Goal: Communication & Community: Share content

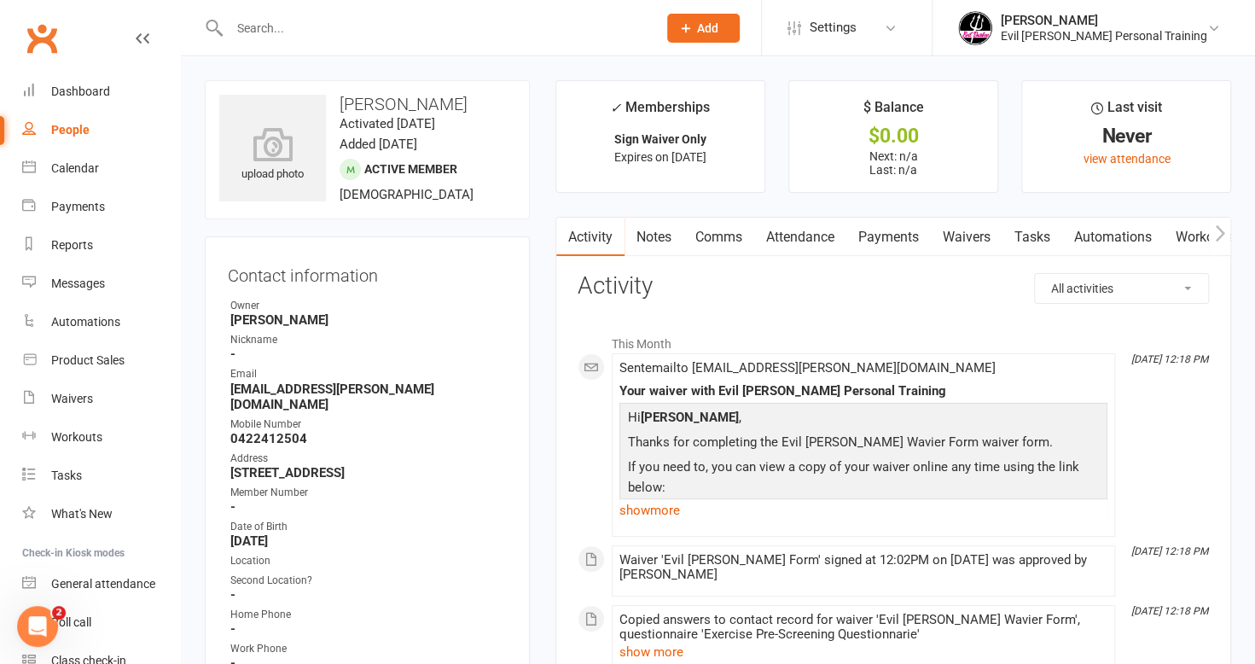
drag, startPoint x: 712, startPoint y: 230, endPoint x: 749, endPoint y: 236, distance: 38.0
click at [712, 230] on link "Comms" at bounding box center [719, 237] width 71 height 39
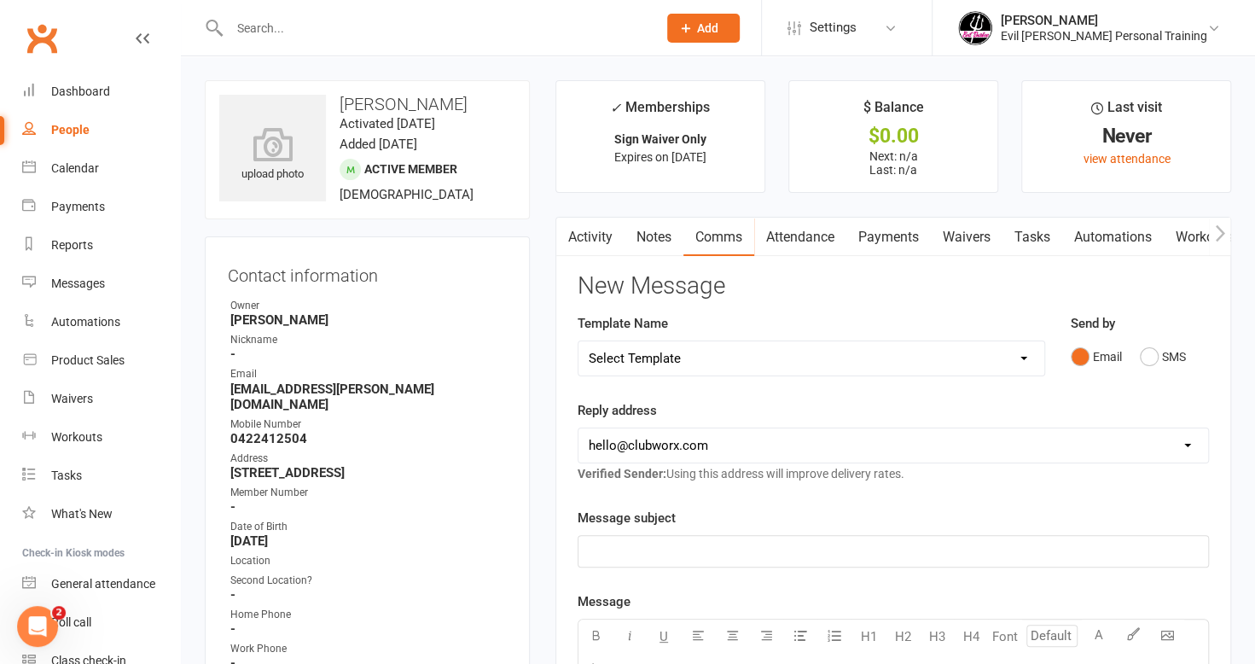
click at [754, 444] on select "[EMAIL_ADDRESS][DOMAIN_NAME] [EMAIL_ADDRESS][DOMAIN_NAME] [PERSON_NAME][DOMAIN_…" at bounding box center [894, 445] width 630 height 34
click at [579, 428] on select "[EMAIL_ADDRESS][DOMAIN_NAME] [EMAIL_ADDRESS][DOMAIN_NAME] [PERSON_NAME][DOMAIN_…" at bounding box center [894, 445] width 630 height 34
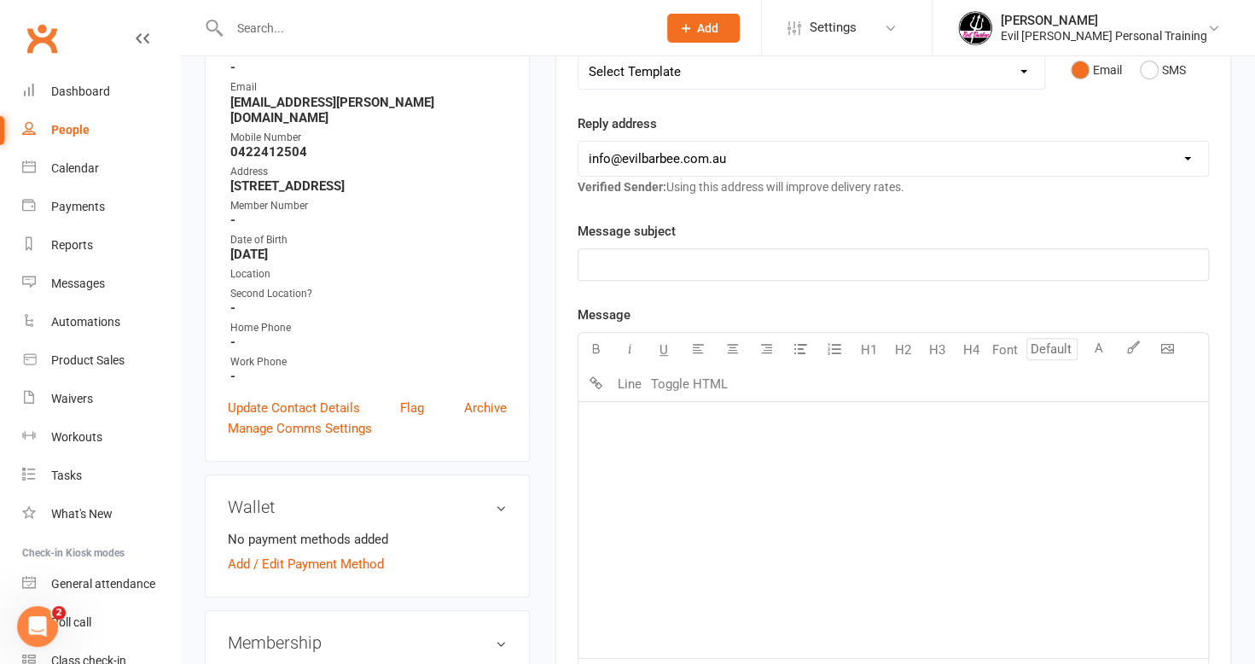
scroll to position [341, 0]
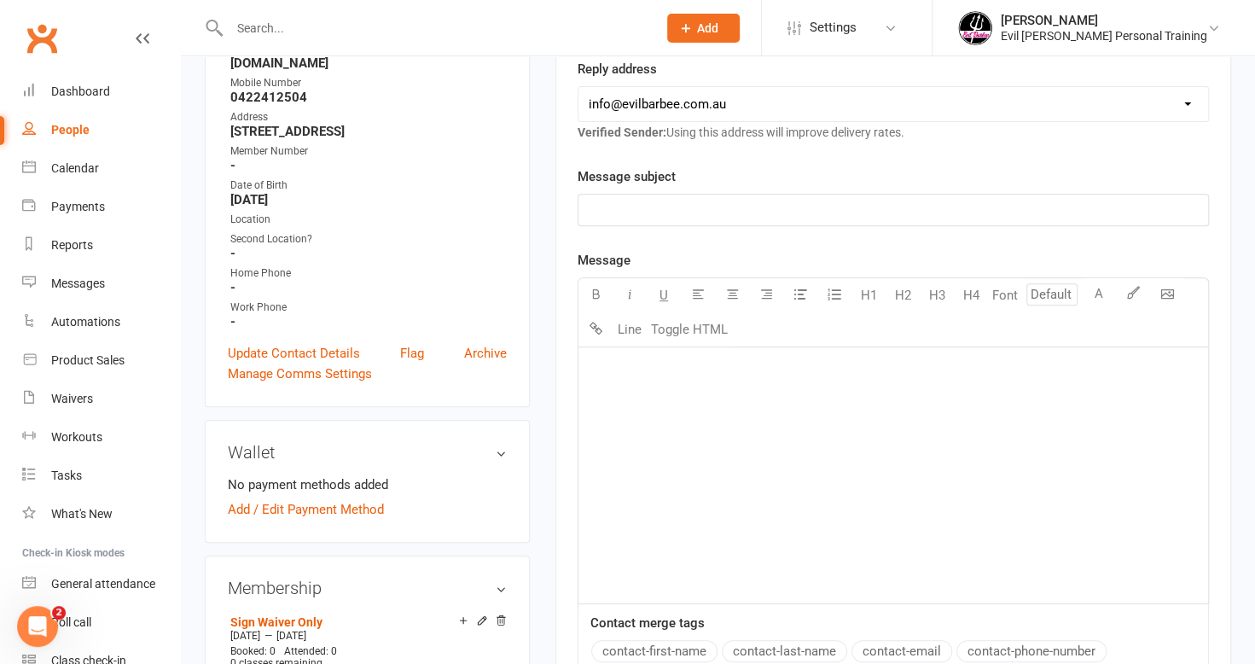
click at [637, 418] on div "﻿" at bounding box center [894, 475] width 630 height 256
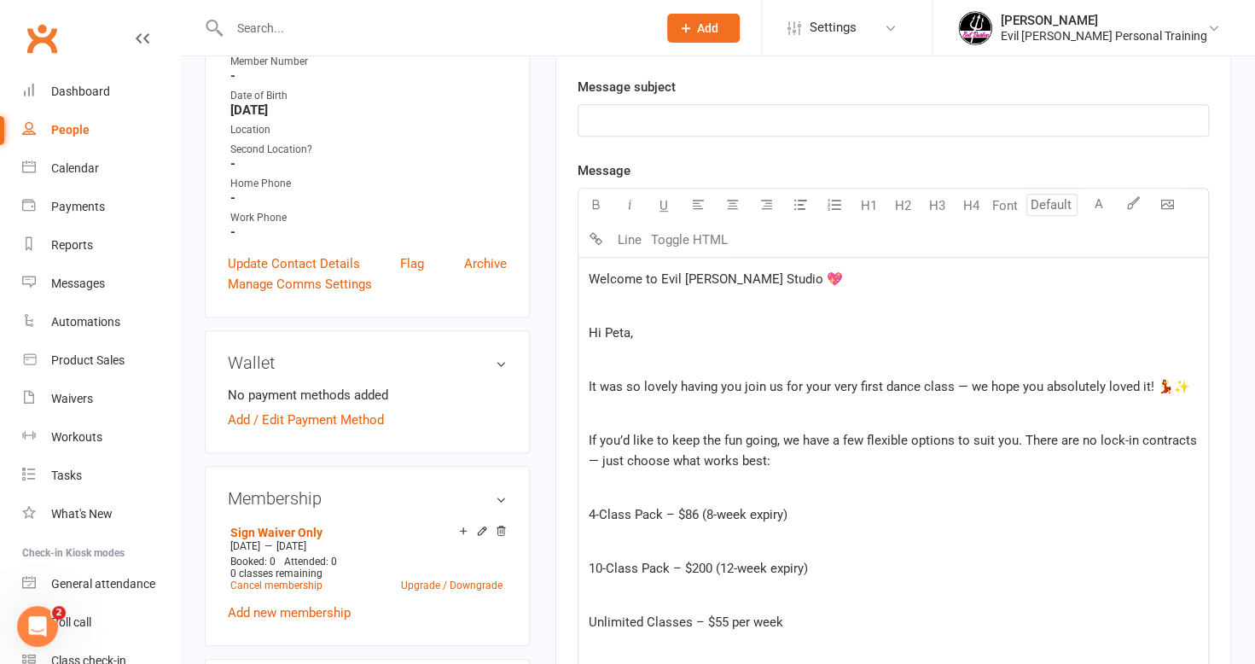
scroll to position [356, 0]
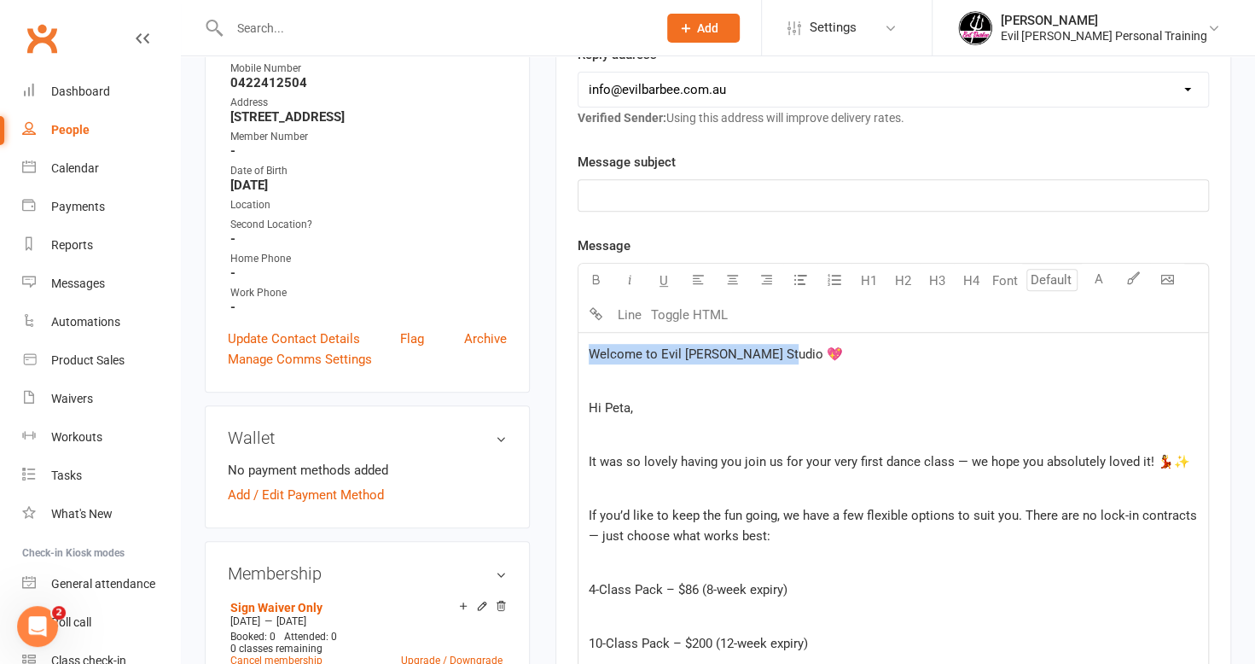
drag, startPoint x: 802, startPoint y: 339, endPoint x: 584, endPoint y: 343, distance: 218.5
click at [584, 343] on div "Welcome to Evil [PERSON_NAME] Studio 💖 ﻿ Hi [PERSON_NAME], ﻿ It was so lovely h…" at bounding box center [894, 654] width 630 height 643
click at [601, 193] on p "﻿" at bounding box center [893, 195] width 609 height 20
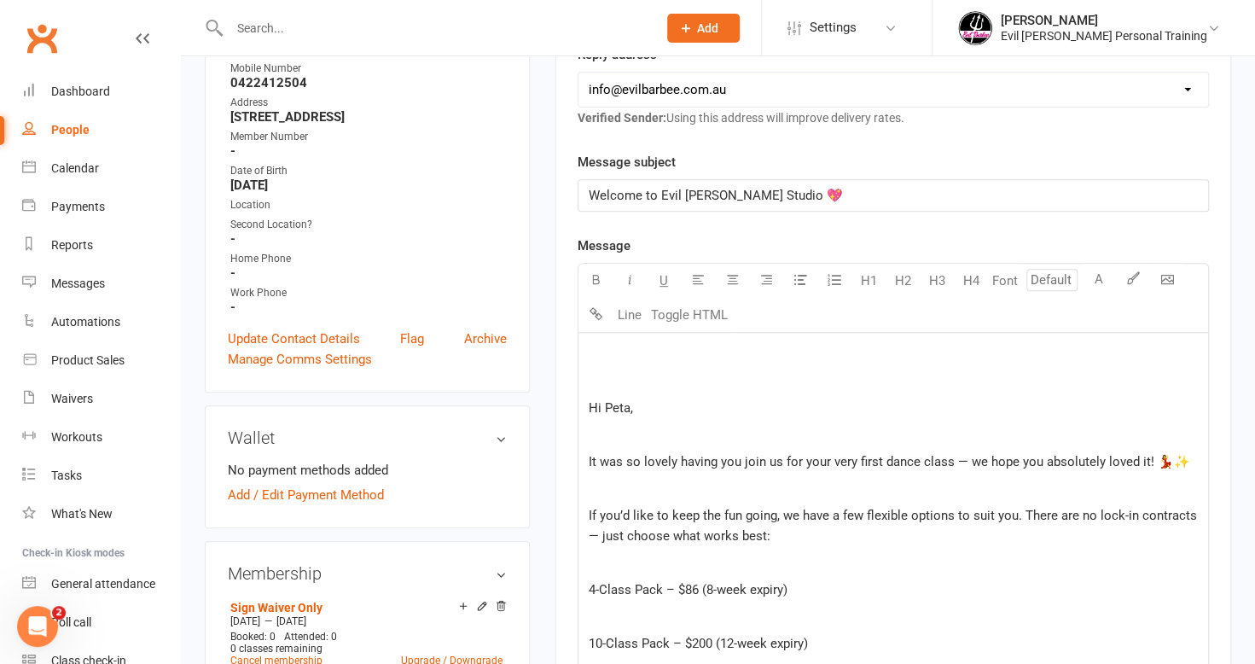
click at [614, 355] on p "﻿" at bounding box center [893, 354] width 609 height 20
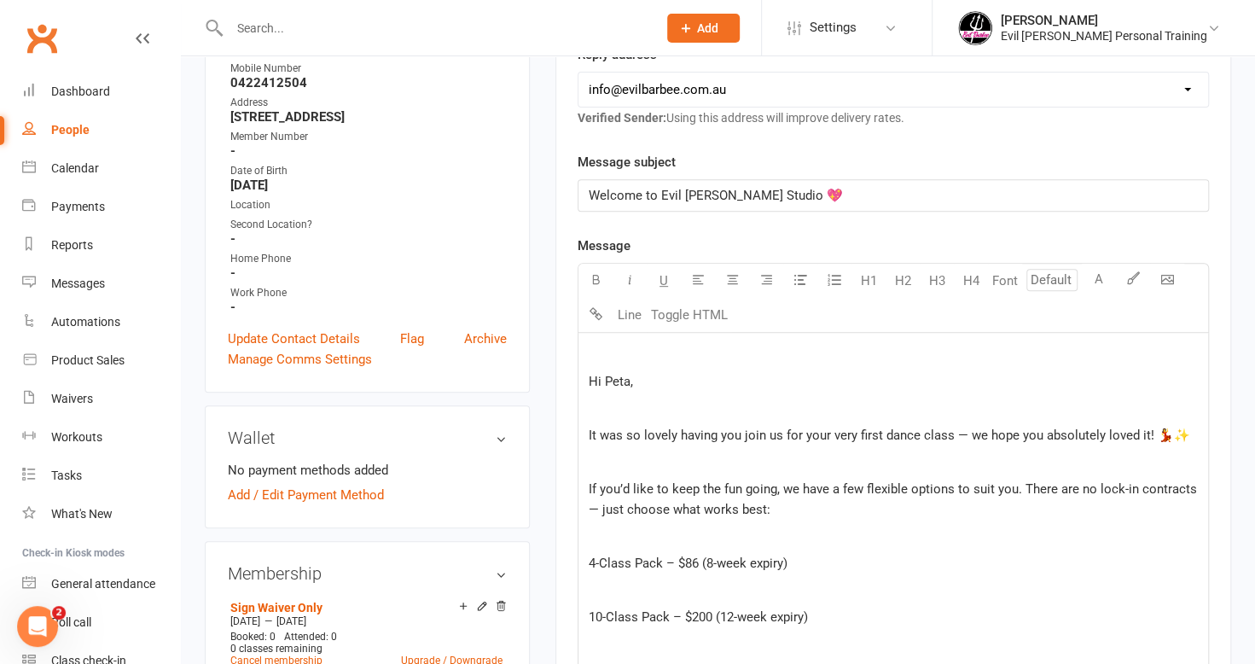
click at [1185, 428] on p "It was so lovely having you join us for your very first dance class — we hope y…" at bounding box center [893, 435] width 609 height 20
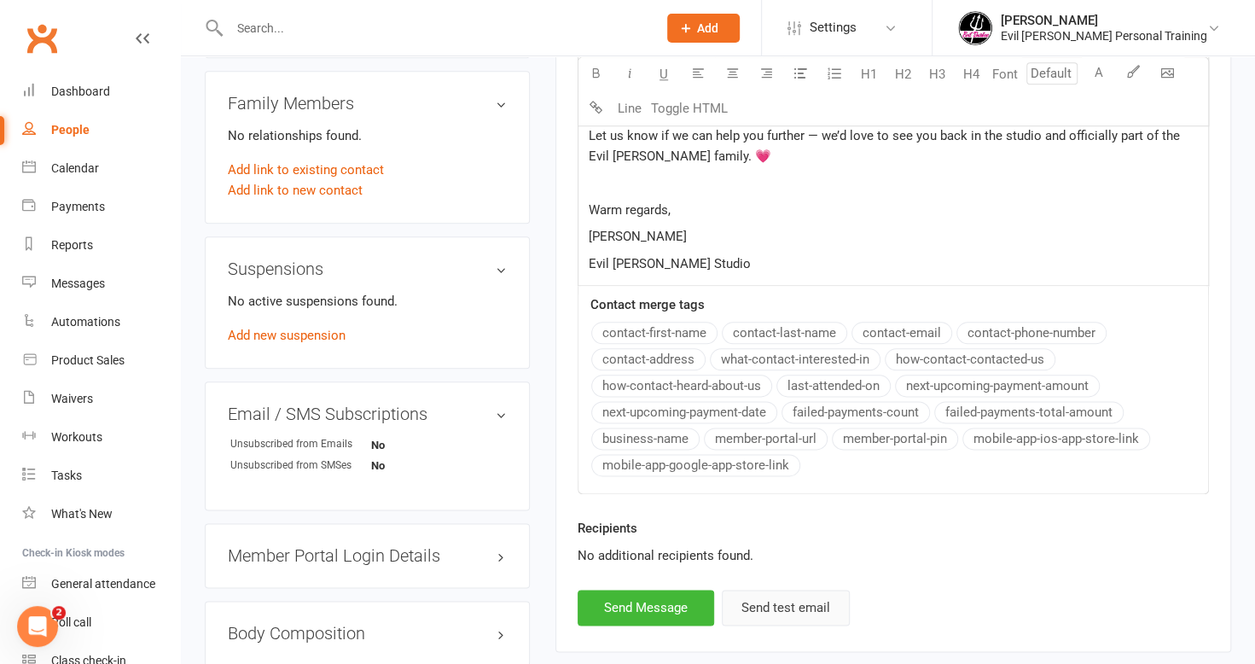
scroll to position [1124, 0]
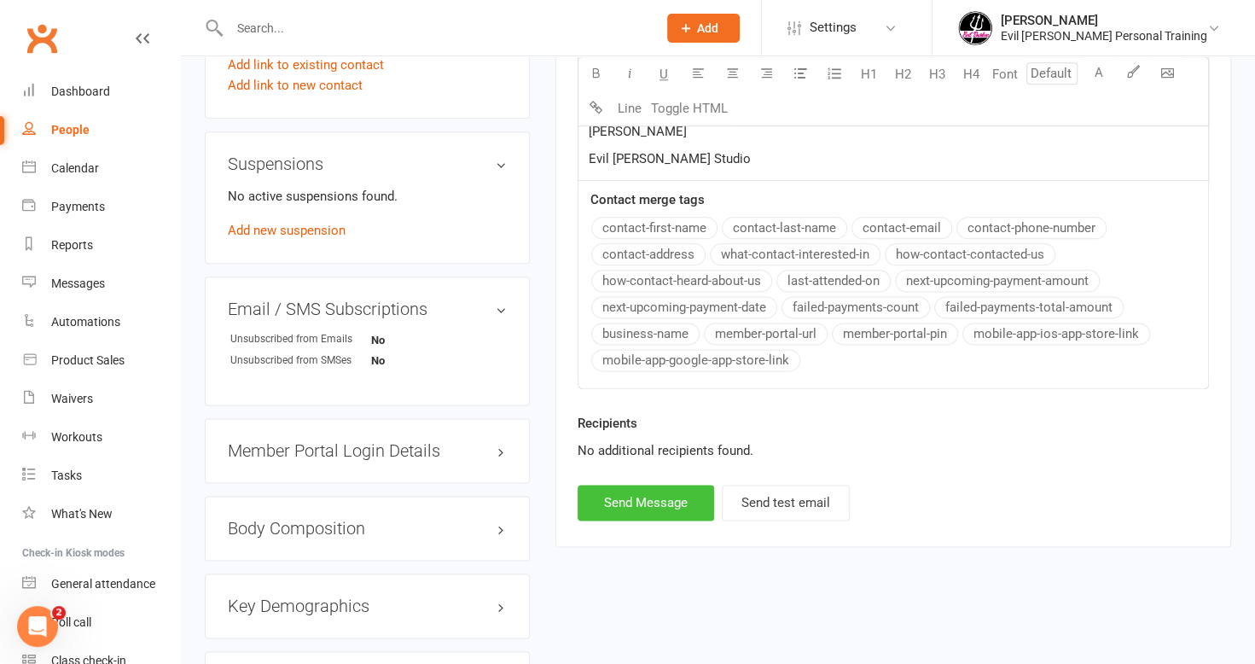
click at [662, 485] on button "Send Message" at bounding box center [646, 503] width 137 height 36
select select "0"
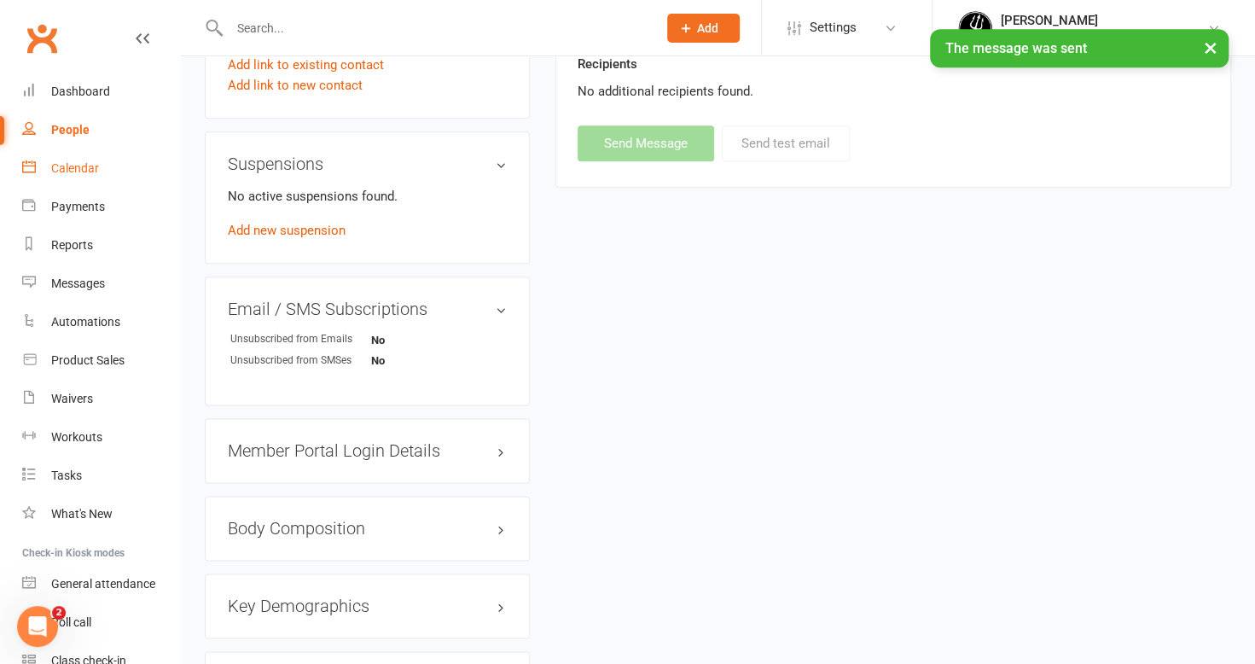
click at [70, 161] on div "Calendar" at bounding box center [75, 168] width 48 height 14
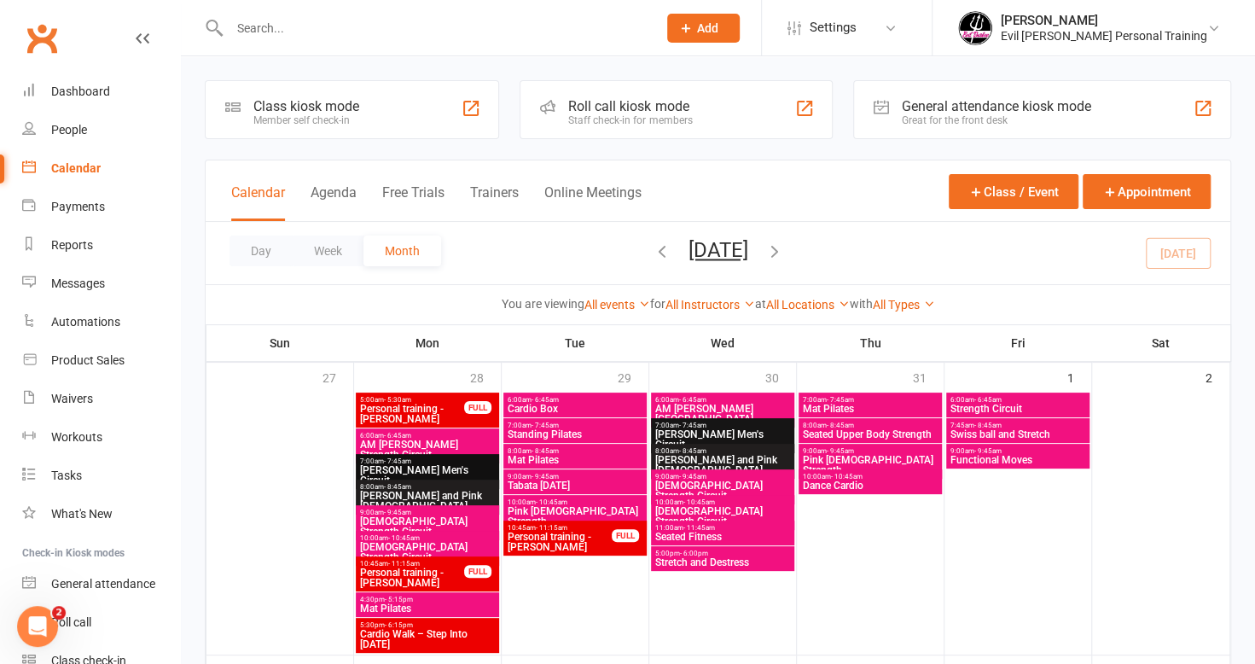
click at [247, 27] on input "text" at bounding box center [434, 28] width 421 height 24
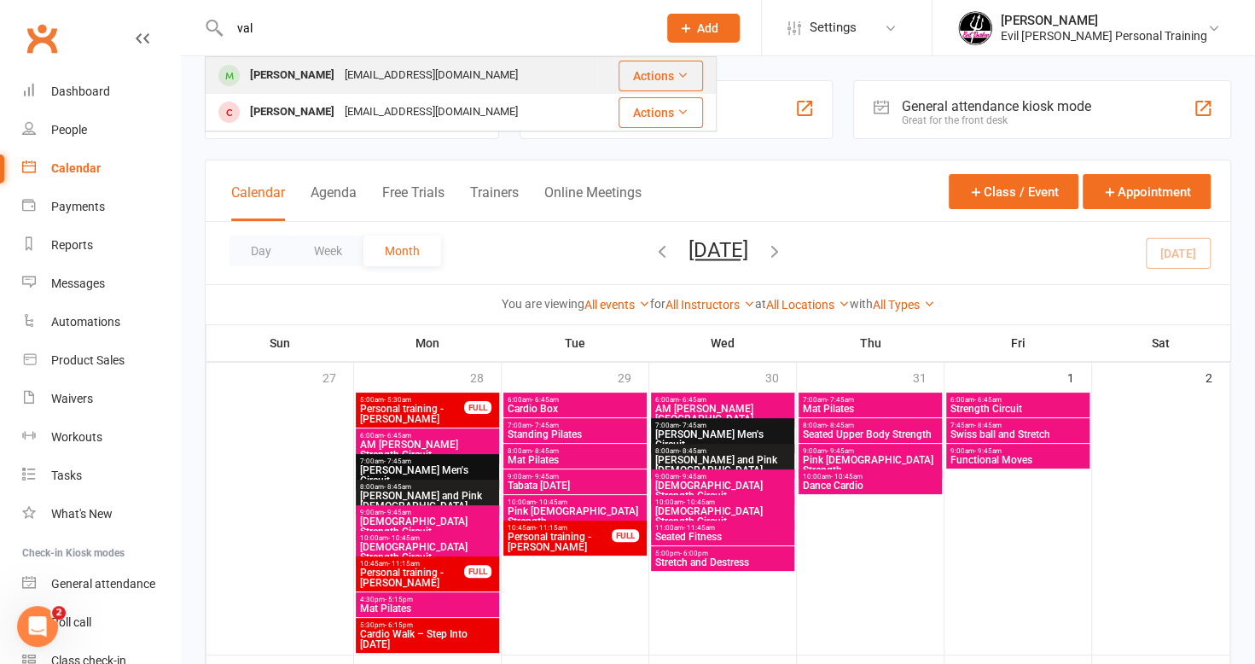
type input "val"
click at [398, 67] on div "[EMAIL_ADDRESS][DOMAIN_NAME]" at bounding box center [431, 75] width 183 height 25
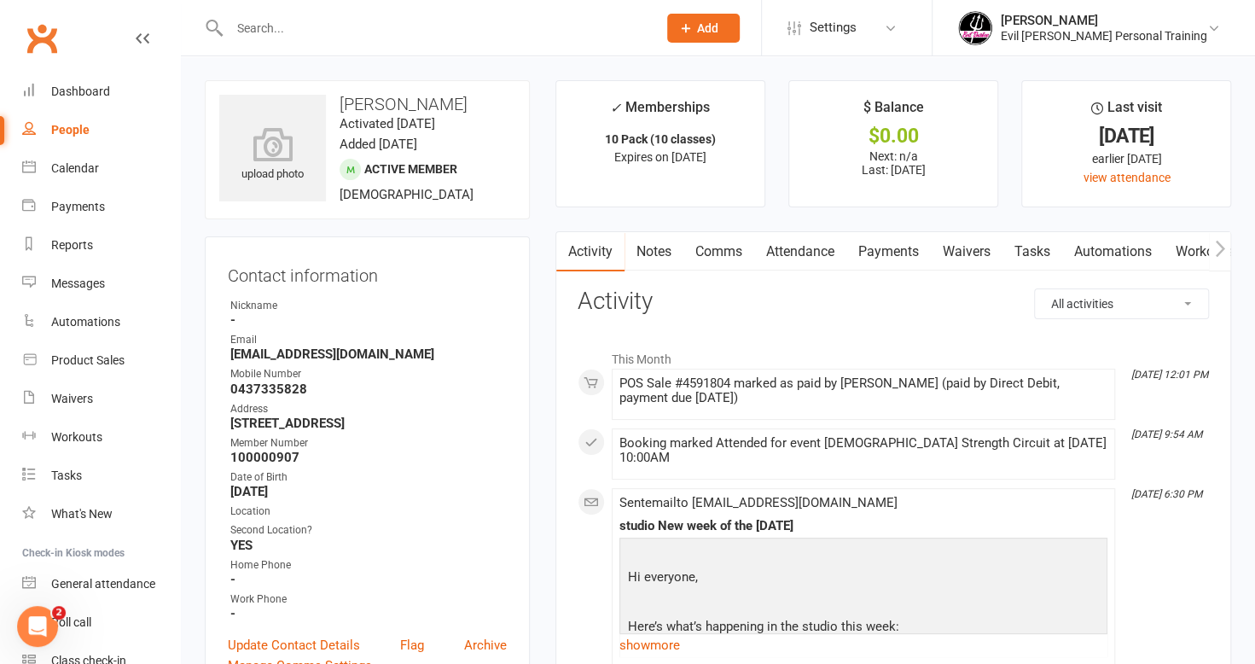
click at [882, 247] on link "Payments" at bounding box center [889, 251] width 84 height 39
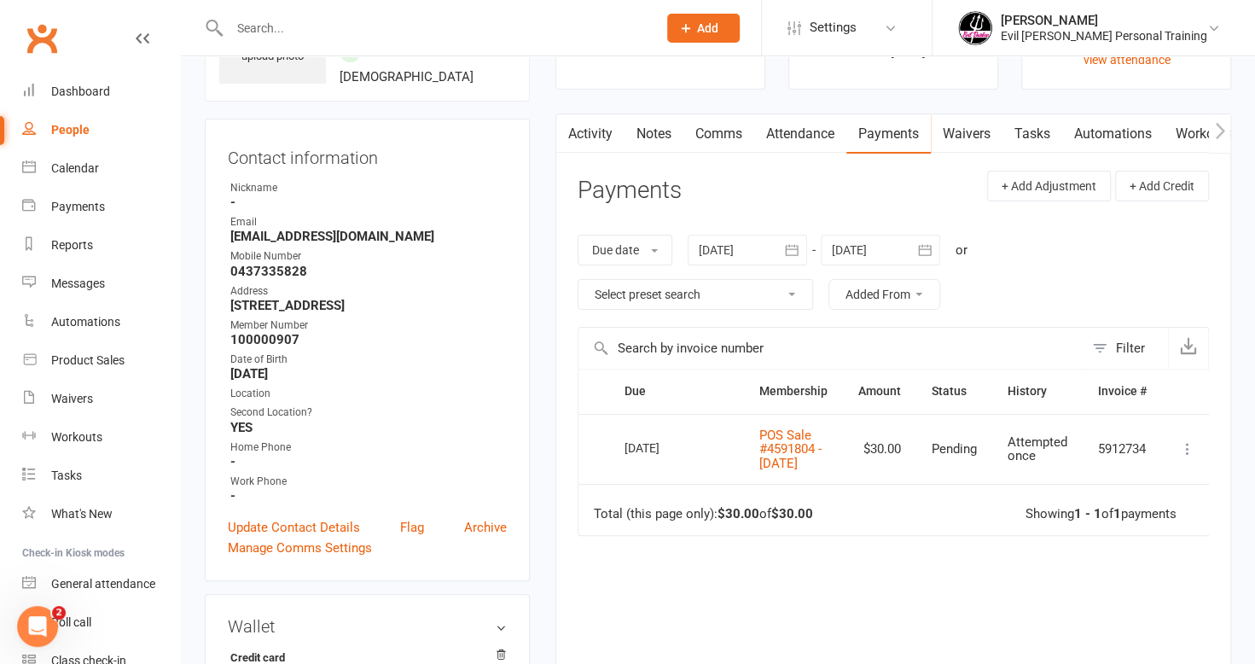
scroll to position [171, 0]
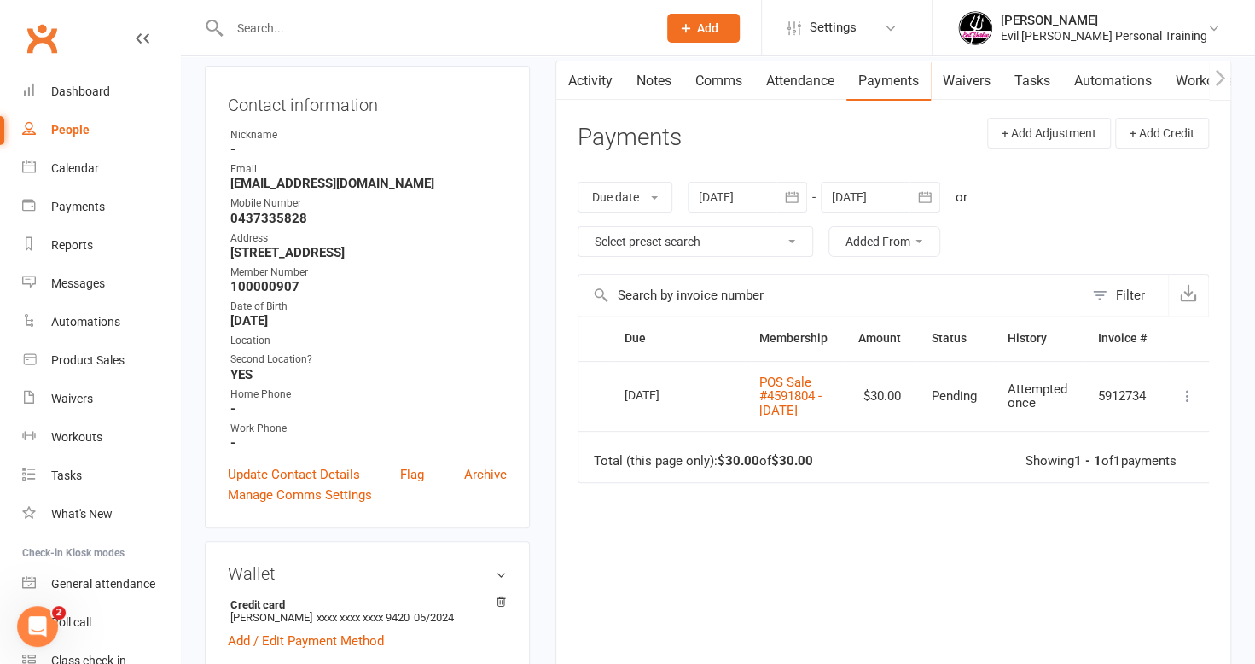
click at [270, 26] on input "text" at bounding box center [434, 28] width 421 height 24
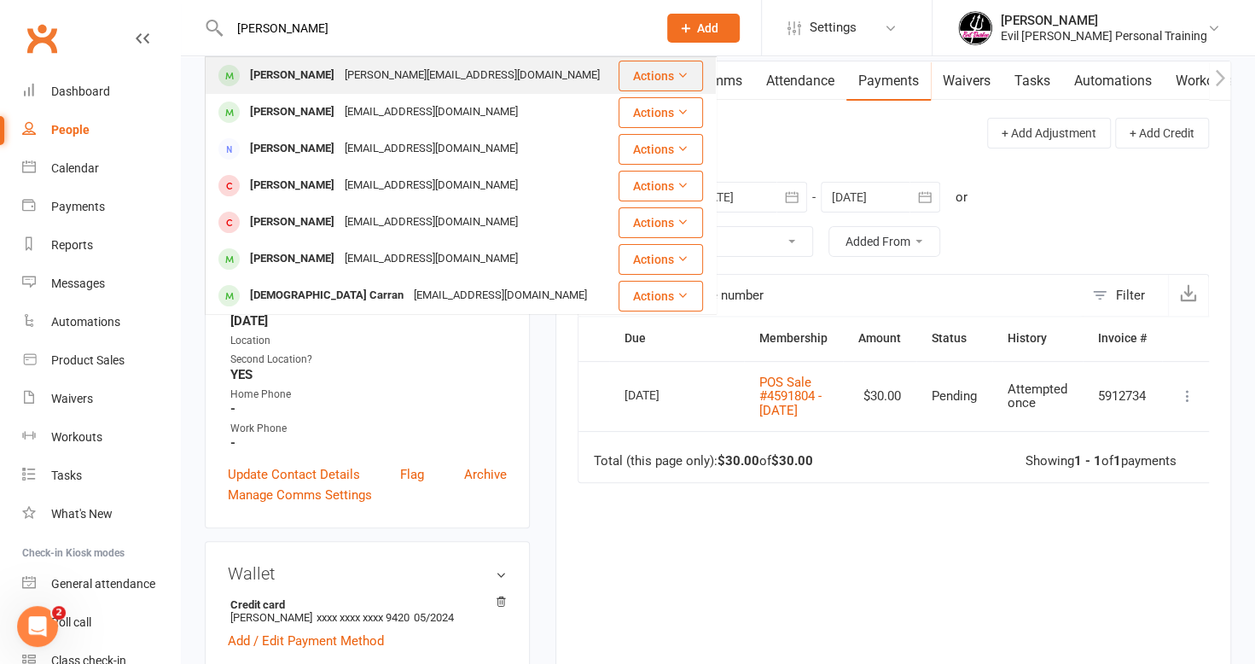
type input "[PERSON_NAME]"
click at [288, 74] on div "[PERSON_NAME]" at bounding box center [292, 75] width 95 height 25
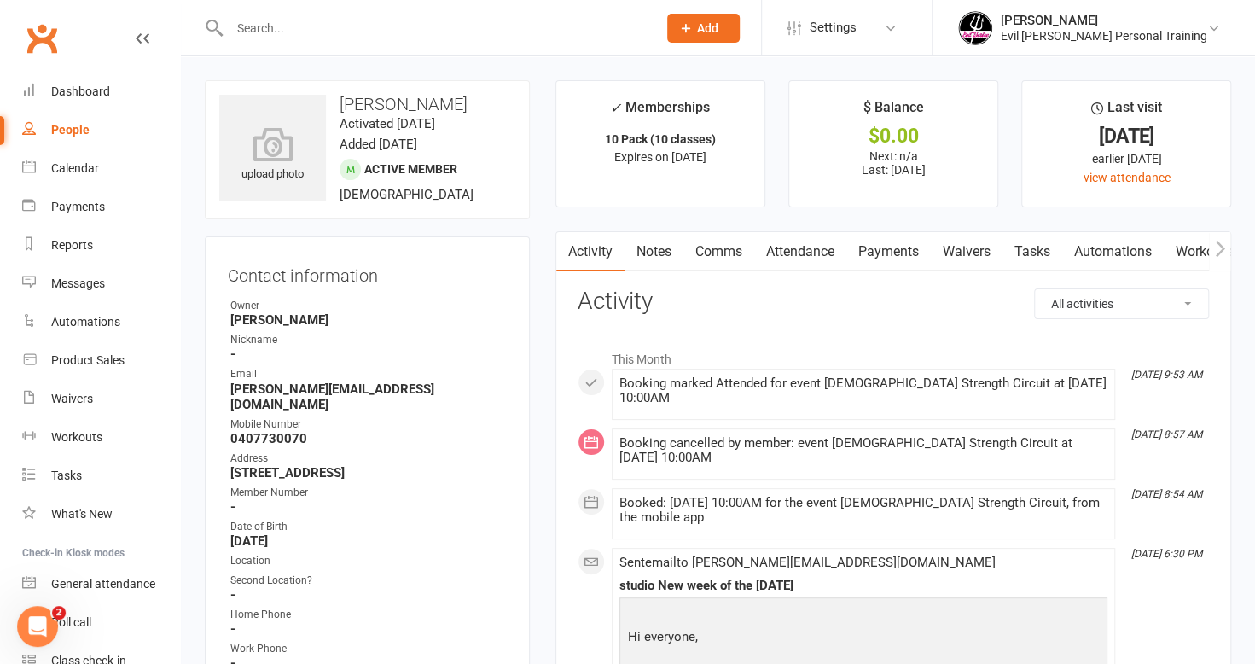
click at [880, 246] on link "Payments" at bounding box center [889, 251] width 84 height 39
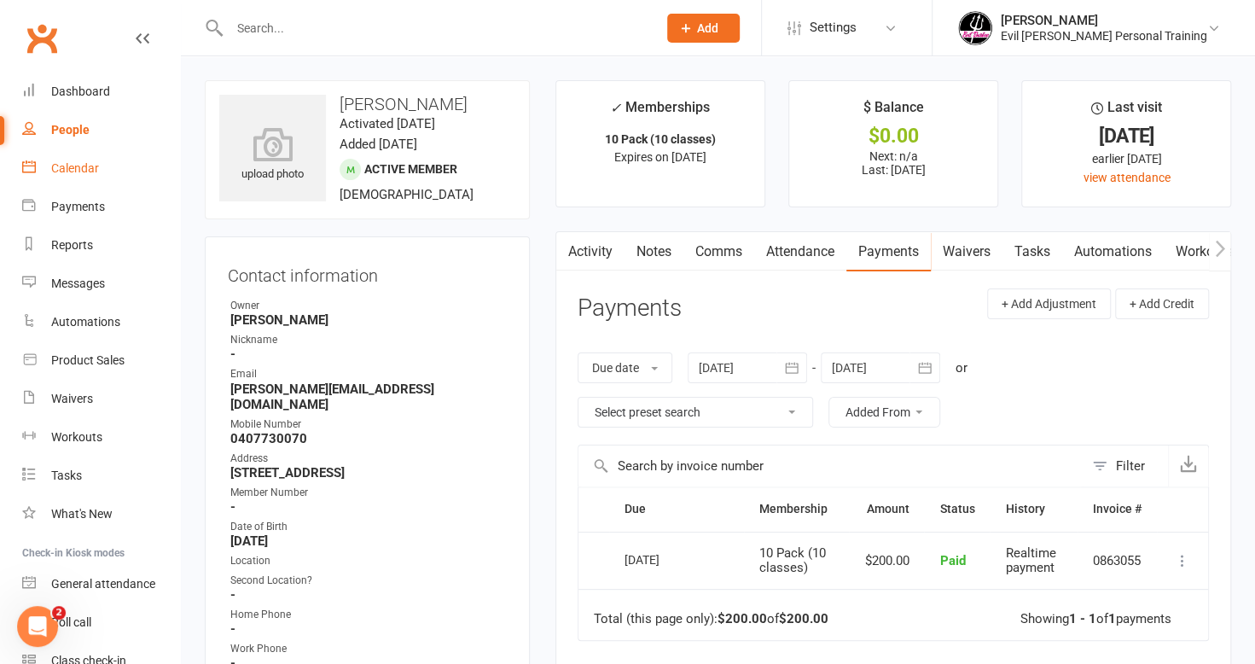
click at [70, 165] on div "Calendar" at bounding box center [75, 168] width 48 height 14
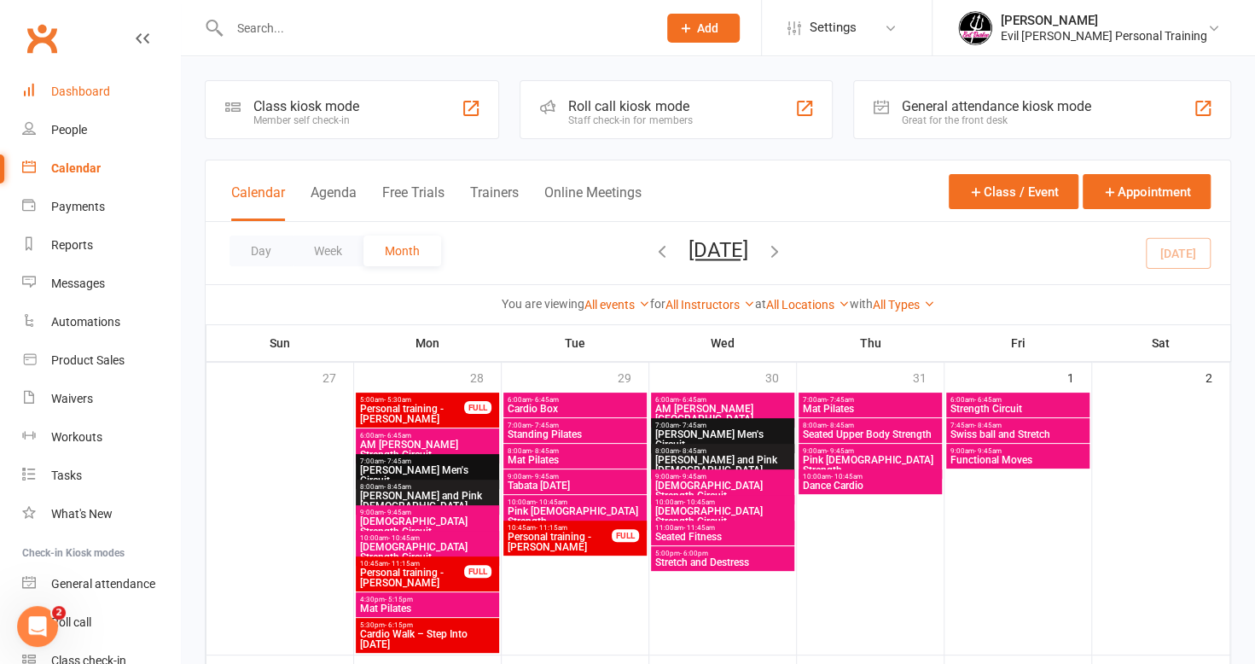
click at [79, 92] on div "Dashboard" at bounding box center [80, 91] width 59 height 14
